Goal: Complete application form

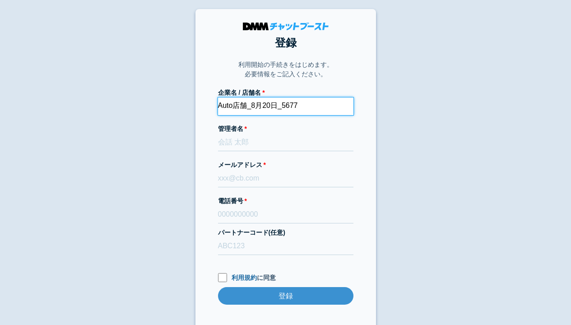
type input "Auto店舗_8月20日_5677"
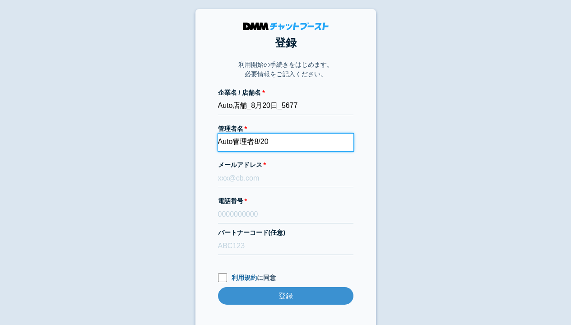
type input "Auto管理者8/20"
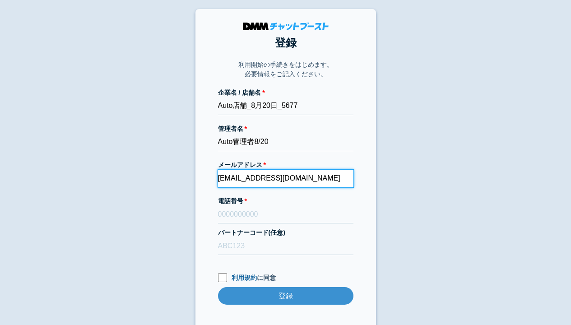
type input "[EMAIL_ADDRESS][DOMAIN_NAME]"
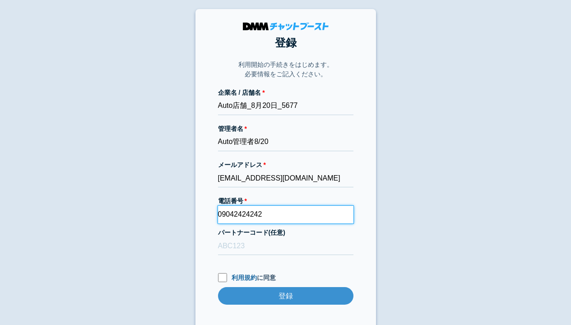
type input "09042424242"
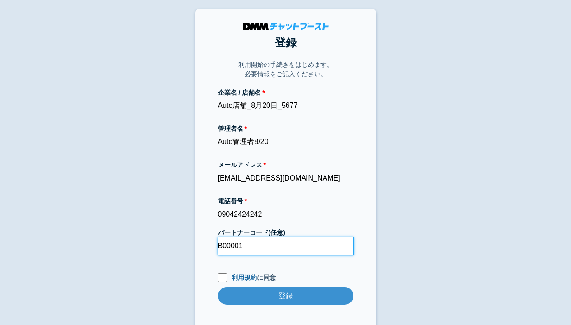
type input "B00001"
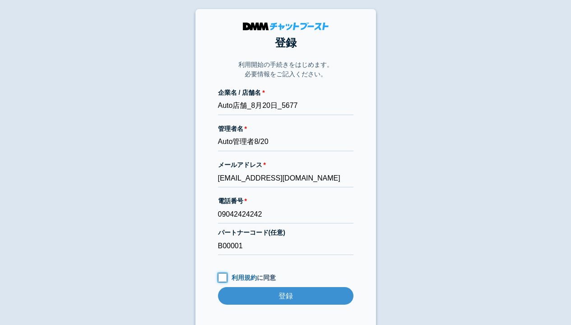
click at [222, 279] on input "利用規約 に同意" at bounding box center [222, 277] width 9 height 9
checkbox input "true"
click at [285, 297] on input "登録" at bounding box center [285, 296] width 135 height 18
